Goal: Transaction & Acquisition: Purchase product/service

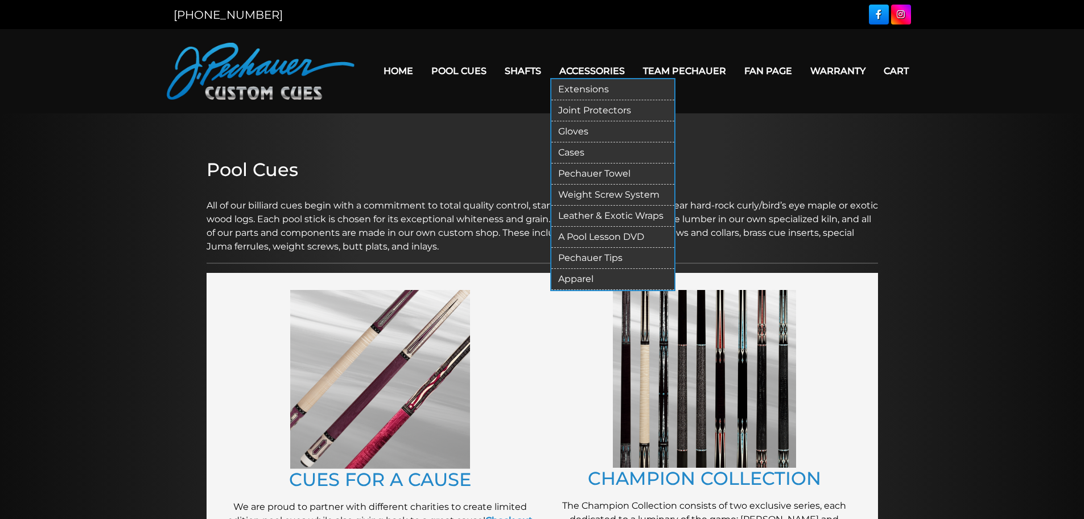
click at [583, 153] on link "Cases" at bounding box center [613, 152] width 123 height 21
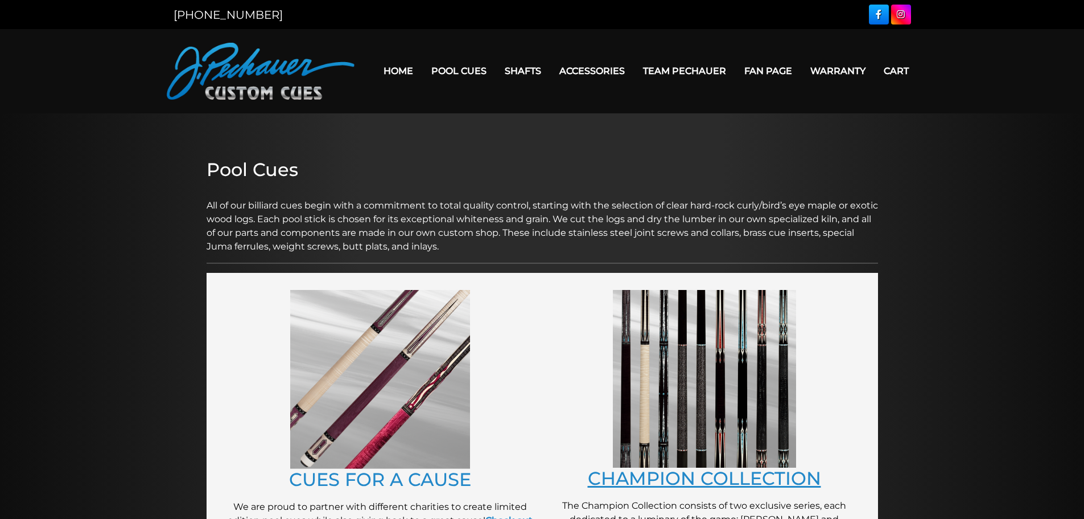
click at [717, 478] on link "CHAMPION COLLECTION" at bounding box center [704, 478] width 233 height 22
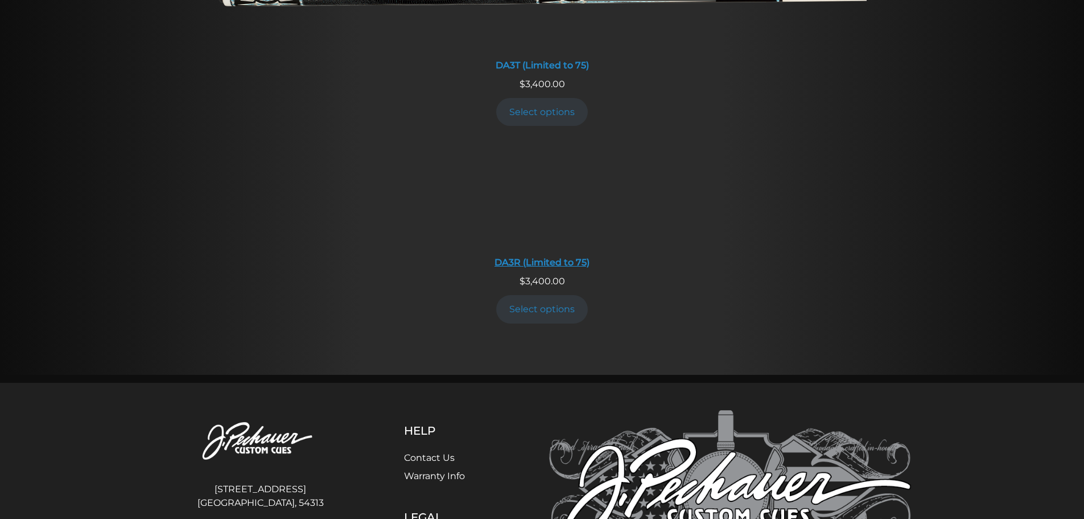
scroll to position [2229, 0]
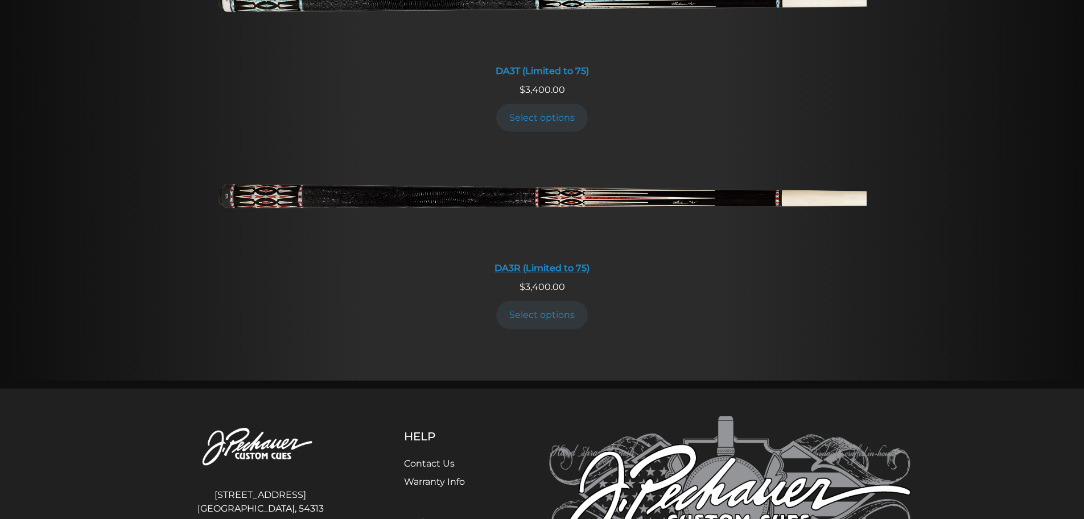
click at [544, 196] on img at bounding box center [542, 201] width 649 height 108
click at [537, 315] on link "Select options" at bounding box center [542, 315] width 92 height 28
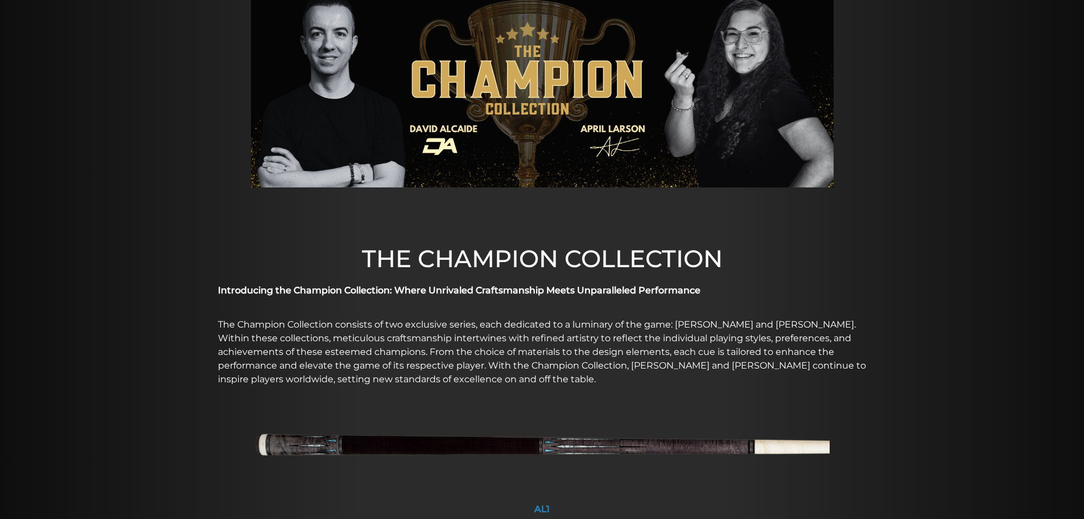
scroll to position [0, 0]
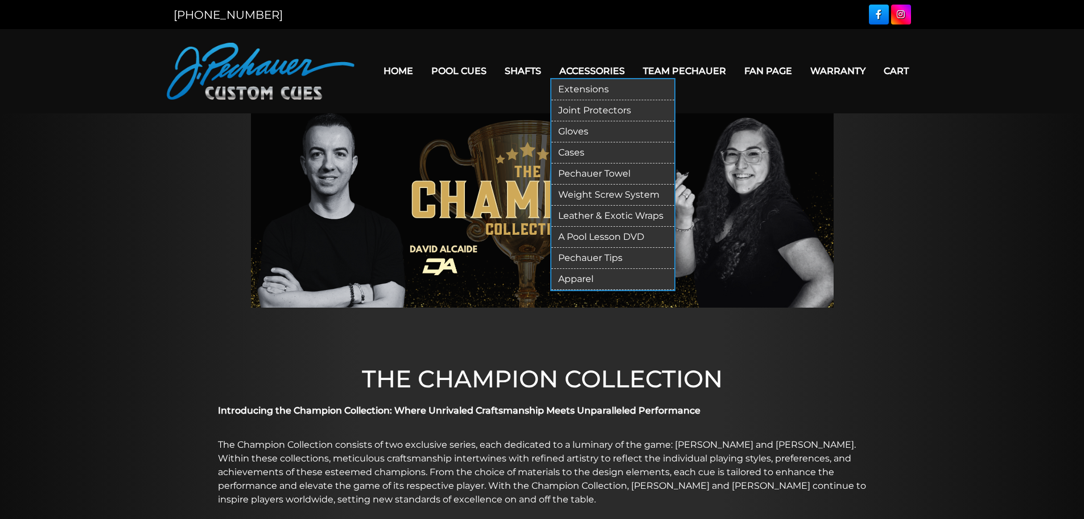
click at [576, 150] on link "Cases" at bounding box center [613, 152] width 123 height 21
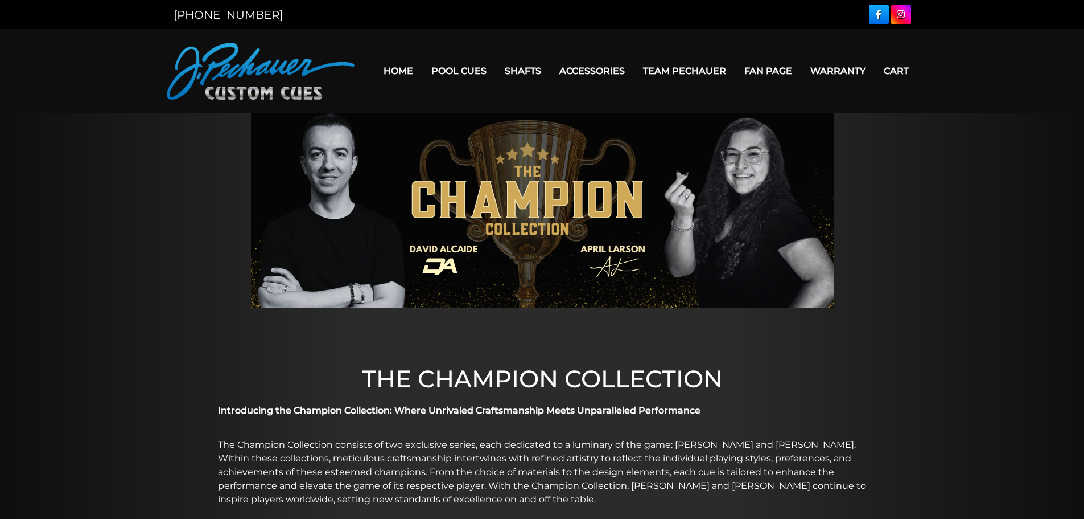
click at [686, 67] on link "Team Pechauer" at bounding box center [684, 70] width 101 height 29
click at [253, 65] on img at bounding box center [261, 71] width 188 height 57
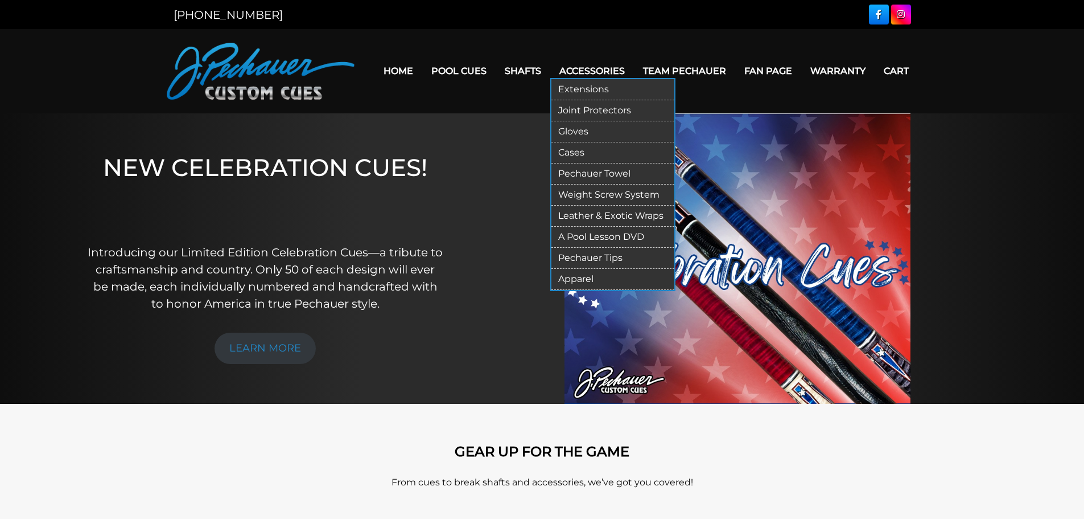
click at [581, 153] on link "Cases" at bounding box center [613, 152] width 123 height 21
click at [571, 155] on link "Cases" at bounding box center [613, 152] width 123 height 21
